Goal: Navigation & Orientation: Find specific page/section

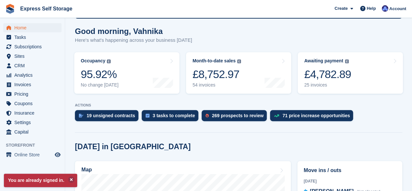
scroll to position [66, 0]
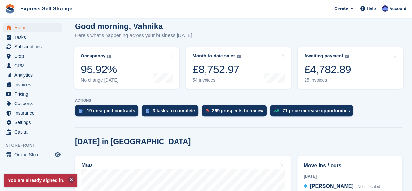
click at [70, 178] on button at bounding box center [71, 179] width 7 height 7
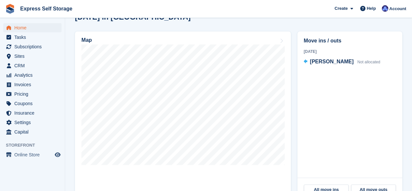
scroll to position [191, 0]
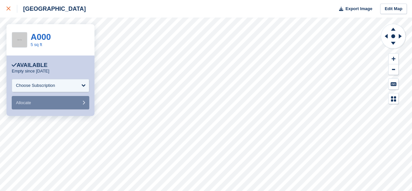
click at [5, 11] on link at bounding box center [8, 9] width 17 height 18
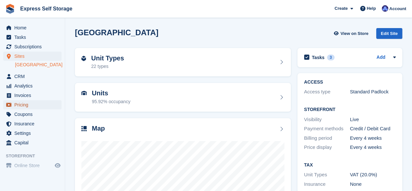
click at [39, 108] on span "Pricing" at bounding box center [33, 104] width 39 height 9
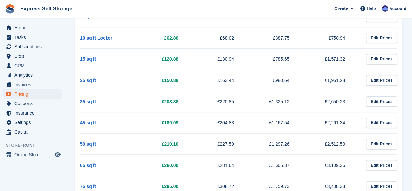
scroll to position [223, 0]
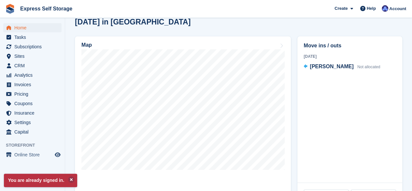
scroll to position [185, 0]
